Goal: Find specific page/section: Find specific page/section

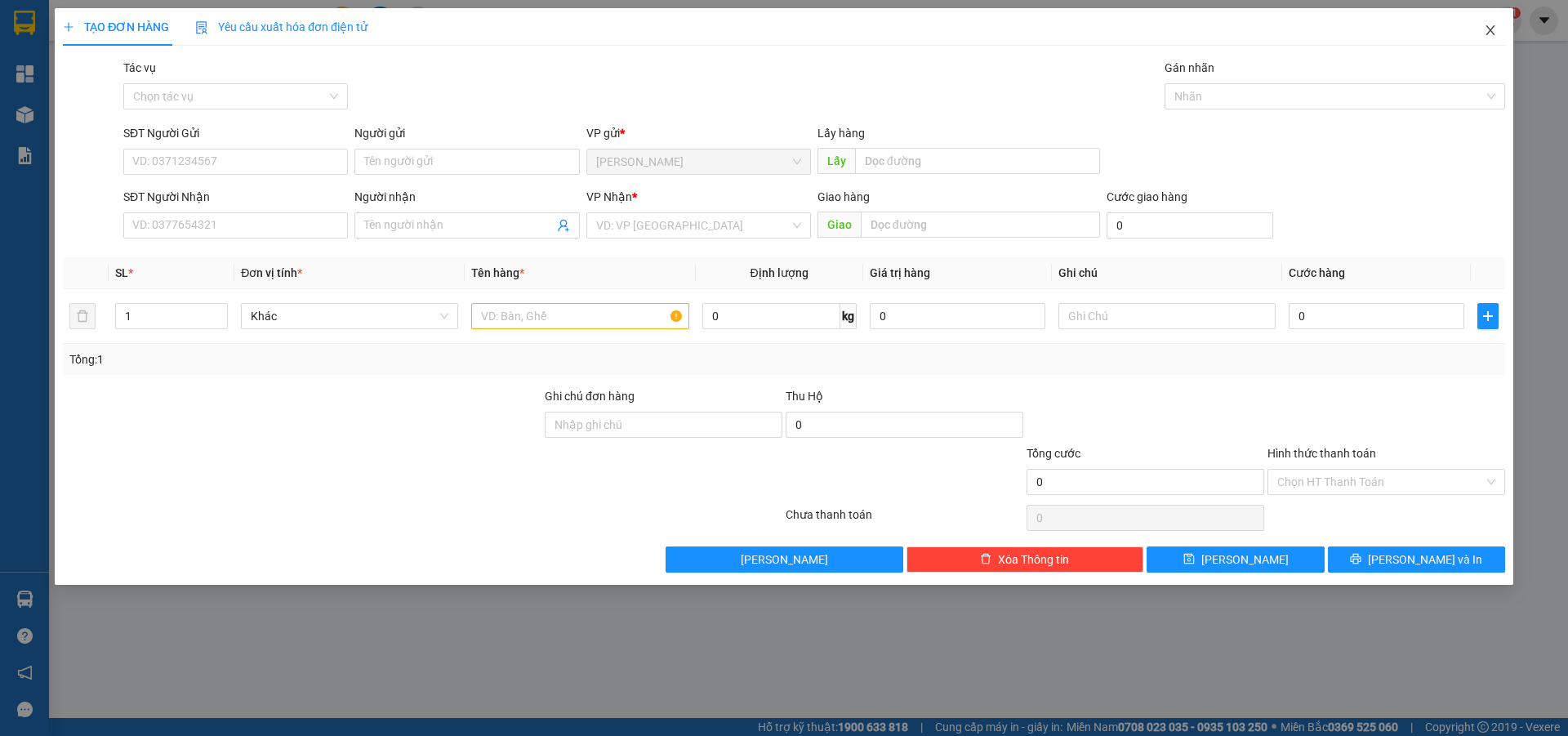
click at [1491, 30] on icon "close" at bounding box center [1490, 30] width 9 height 10
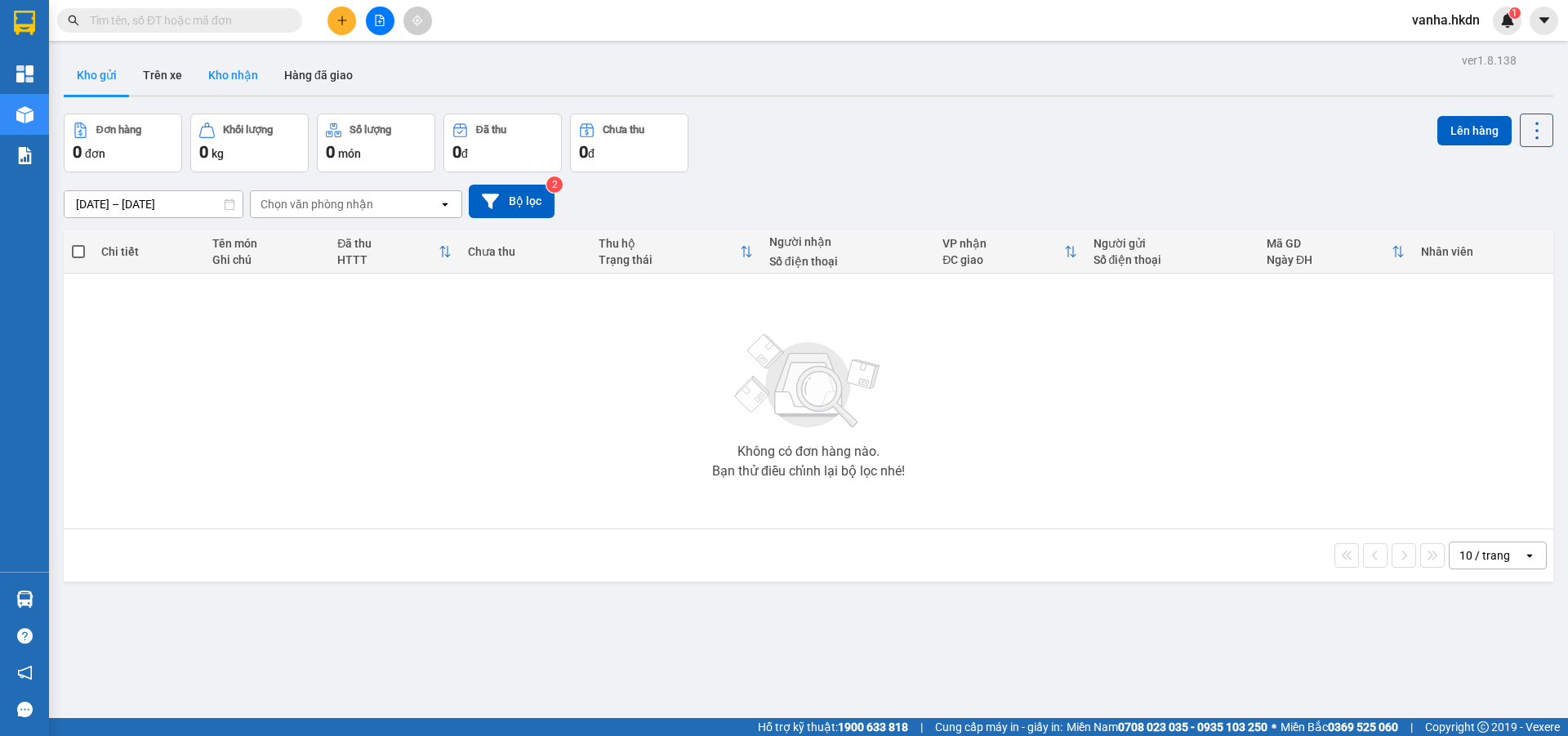
click at [227, 71] on button "Kho nhận" at bounding box center [233, 74] width 76 height 39
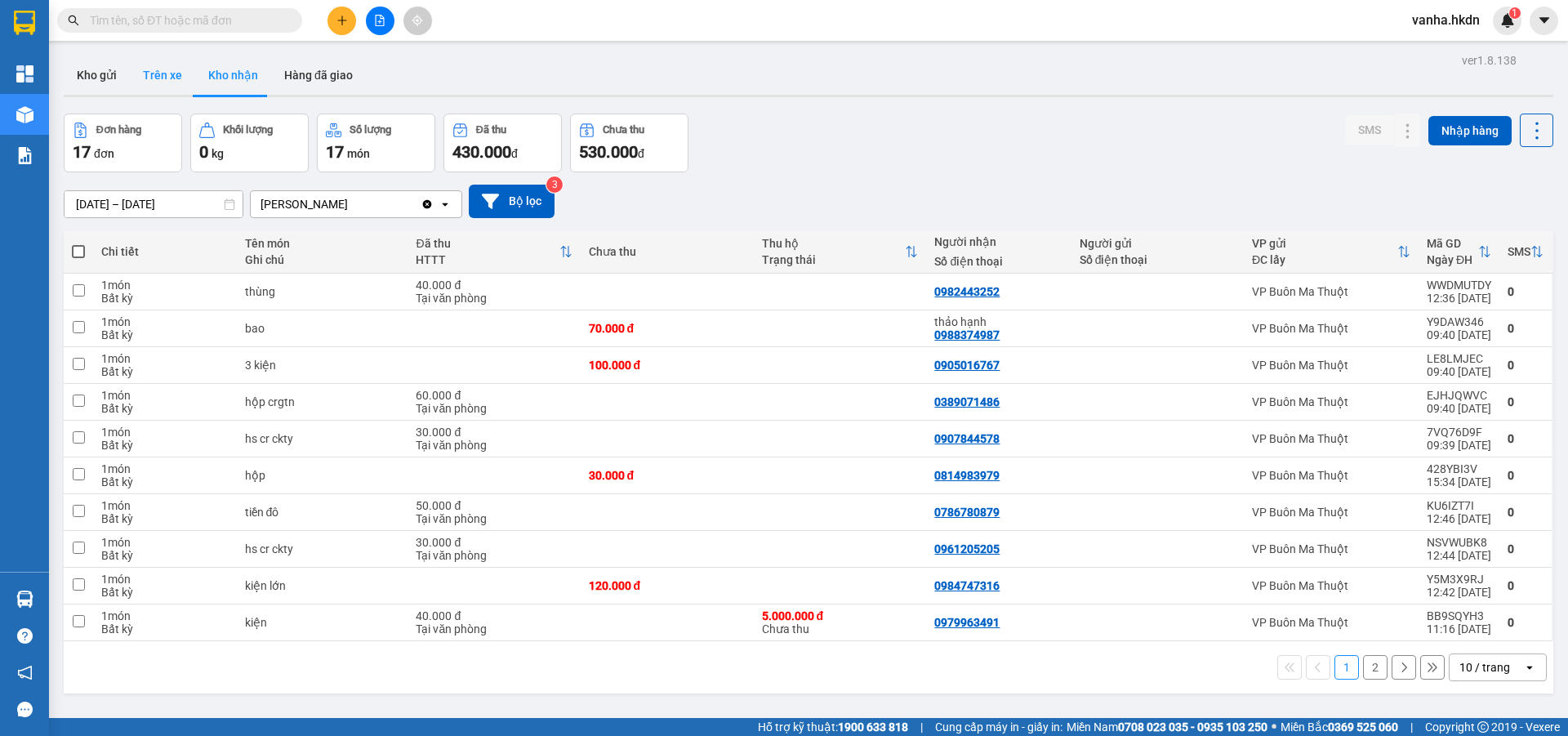
click at [154, 77] on button "Trên xe" at bounding box center [162, 74] width 66 height 39
